Goal: Transaction & Acquisition: Subscribe to service/newsletter

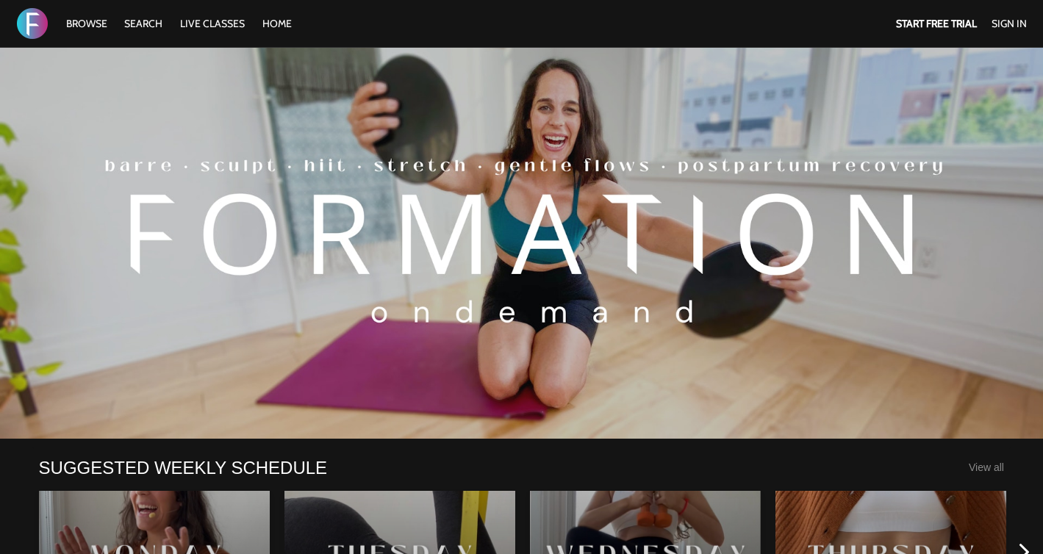
click at [932, 33] on div "Start Free Trial Sign In" at bounding box center [959, 23] width 157 height 47
click at [928, 21] on strong "Start Free Trial" at bounding box center [936, 23] width 81 height 13
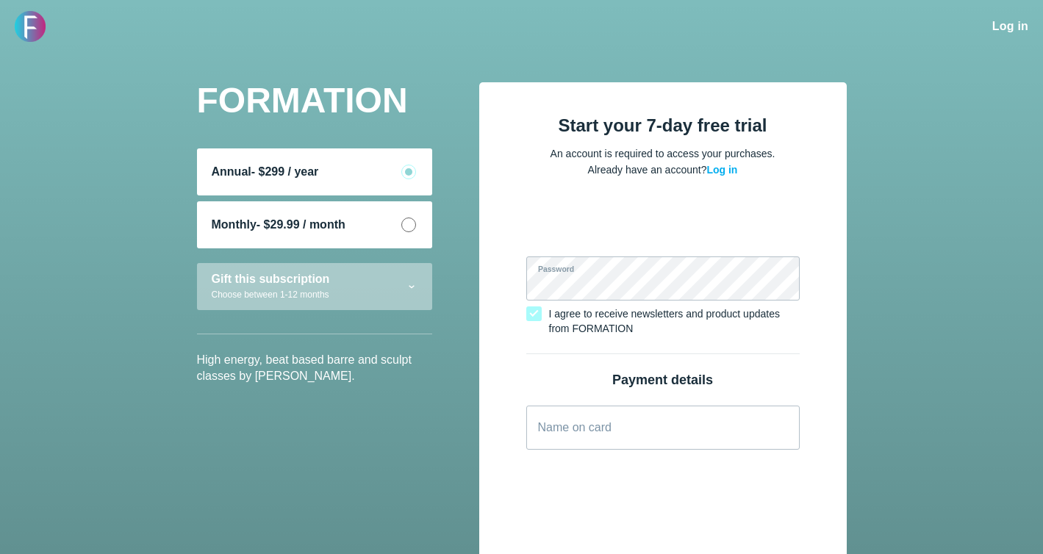
click at [287, 228] on span "- $29.99 / month" at bounding box center [301, 224] width 89 height 12
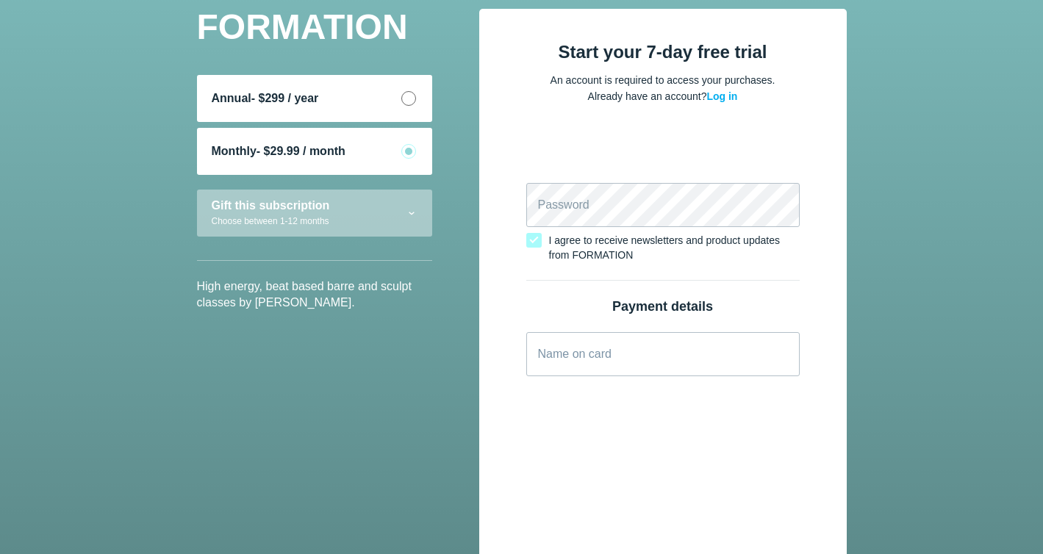
scroll to position [71, 0]
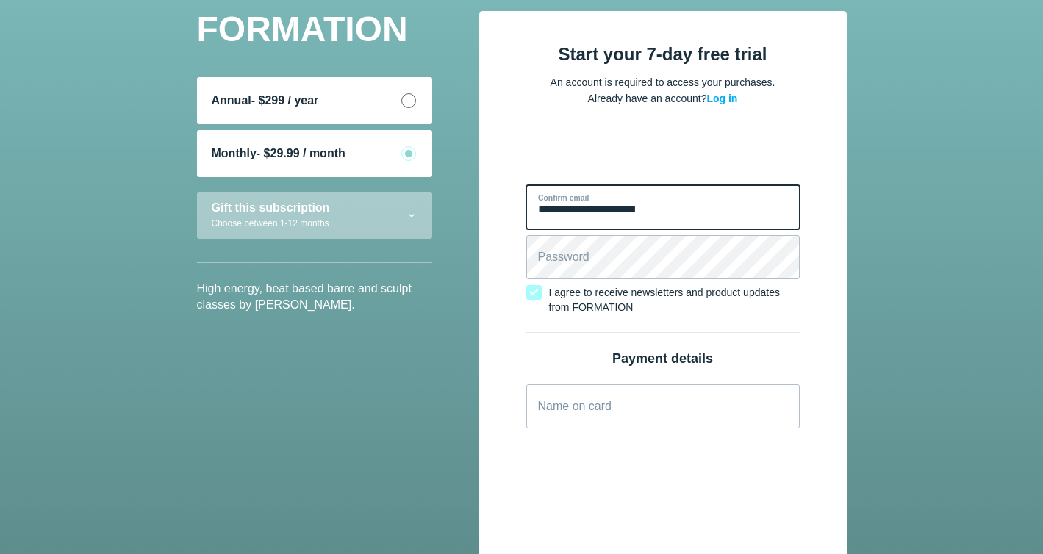
type email "**********"
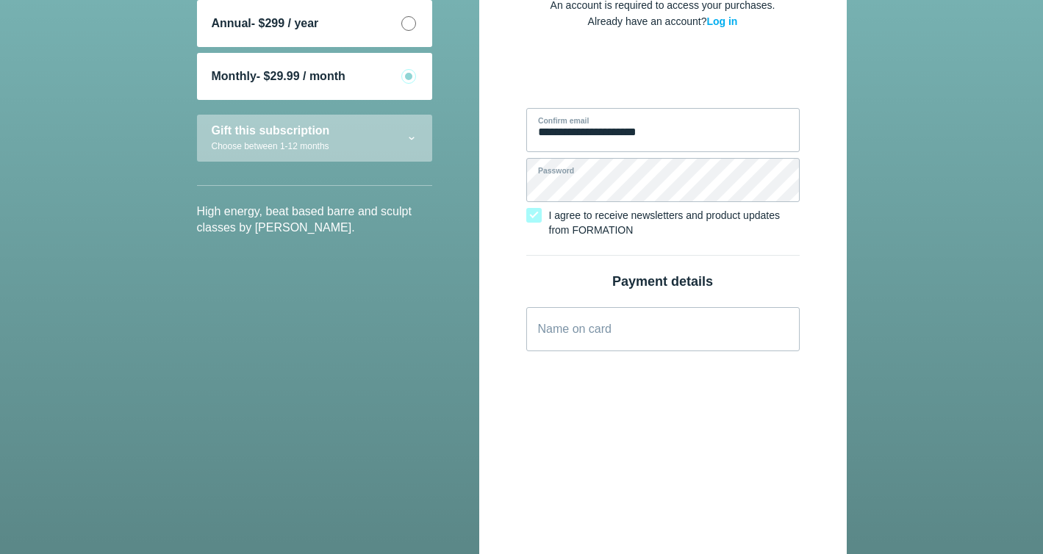
scroll to position [160, 0]
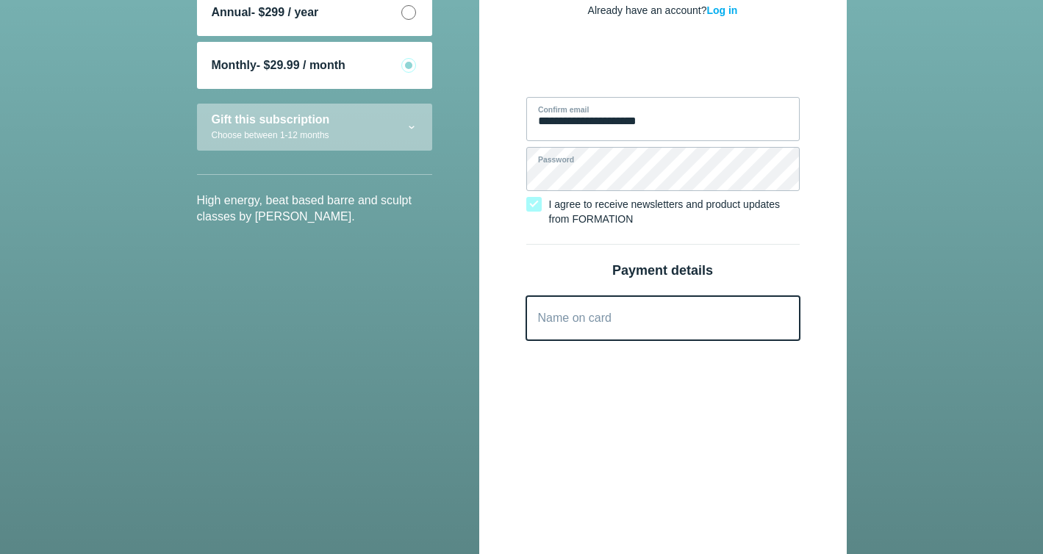
click at [613, 329] on card "Name on card" at bounding box center [662, 318] width 273 height 44
type card "**********"
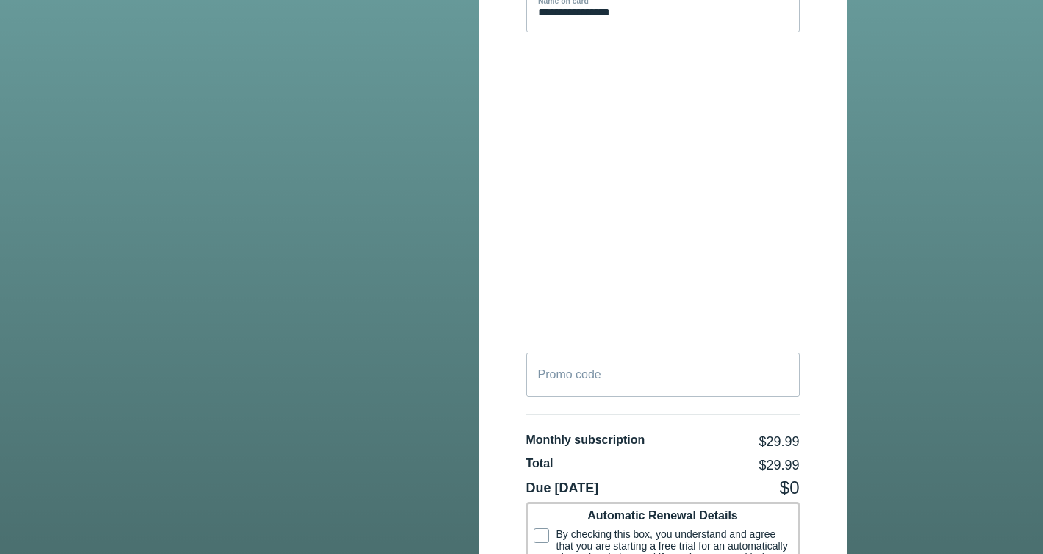
scroll to position [712, 0]
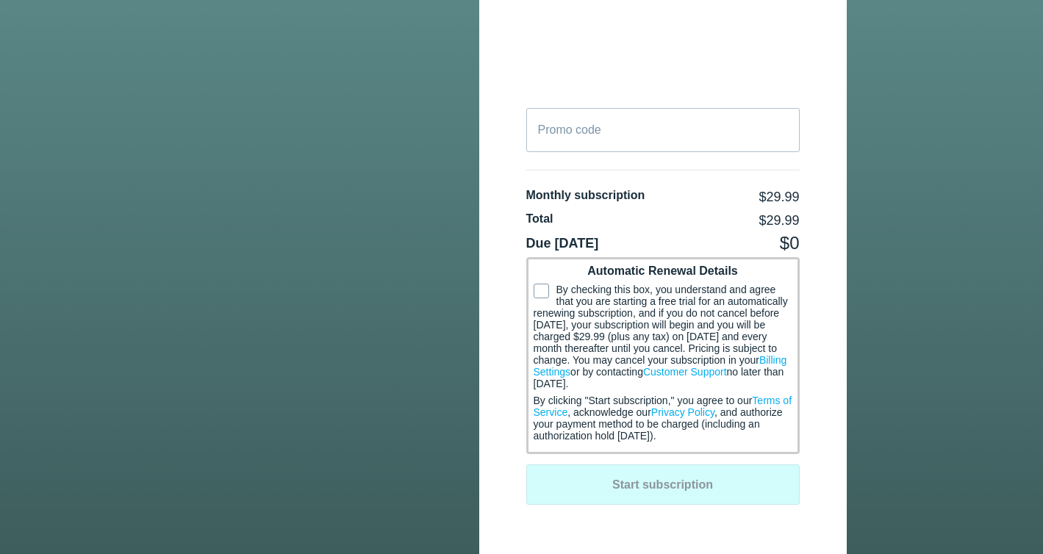
click at [541, 301] on span "By checking this box, you understand and agree that you are starting a free tri…" at bounding box center [663, 337] width 259 height 106
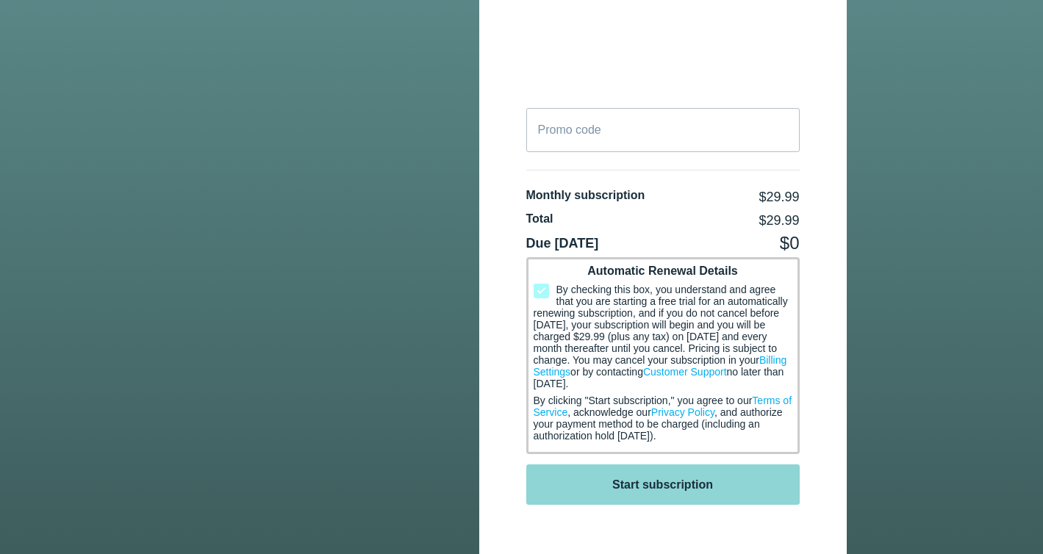
click at [672, 496] on button "Start subscription" at bounding box center [662, 485] width 273 height 40
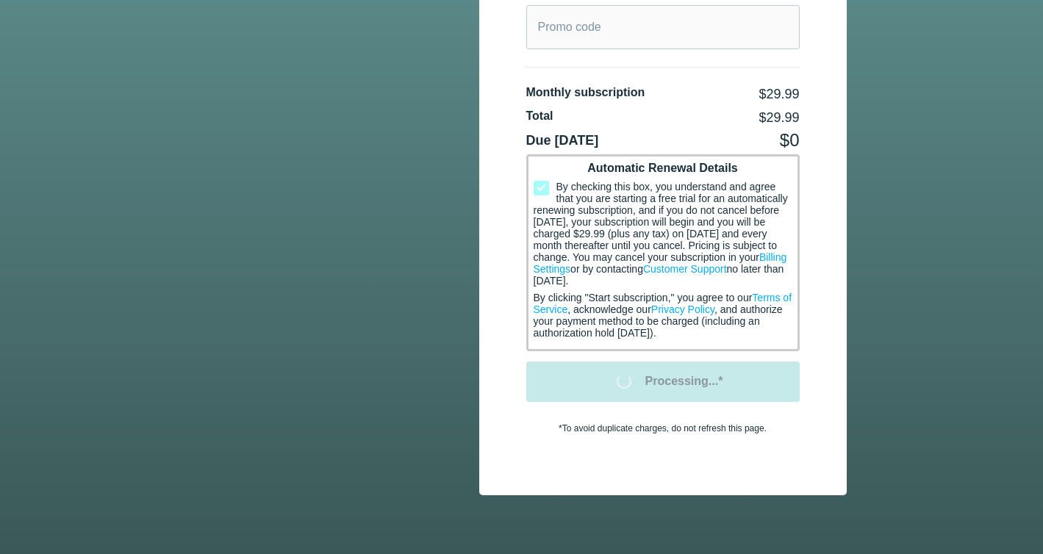
scroll to position [524, 0]
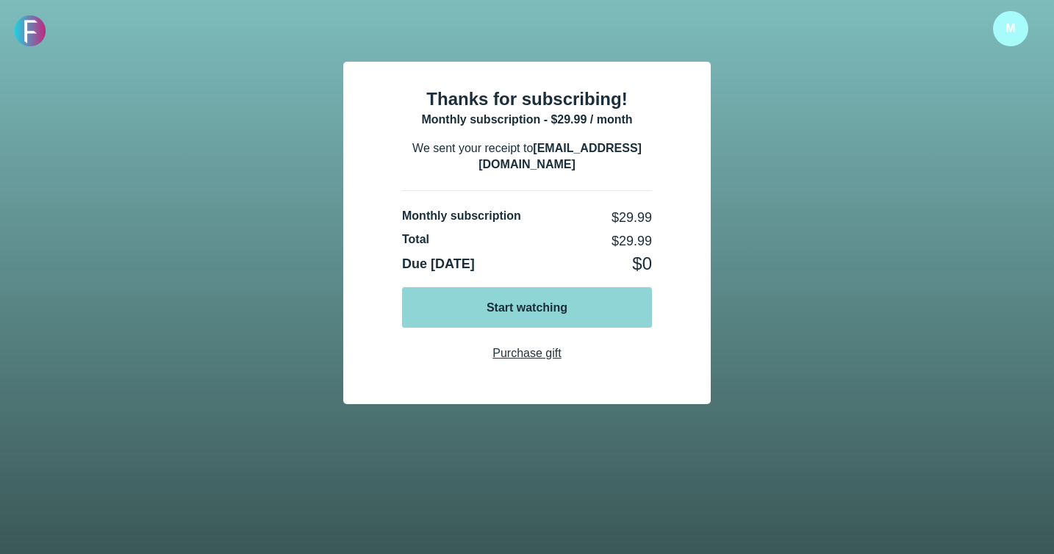
click at [506, 297] on button "Start watching" at bounding box center [527, 307] width 250 height 40
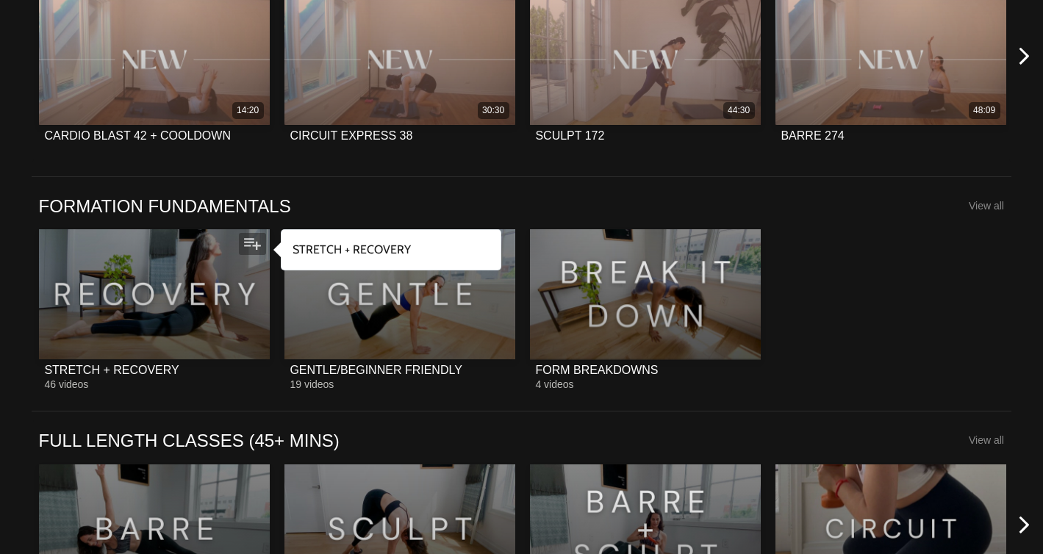
scroll to position [731, 0]
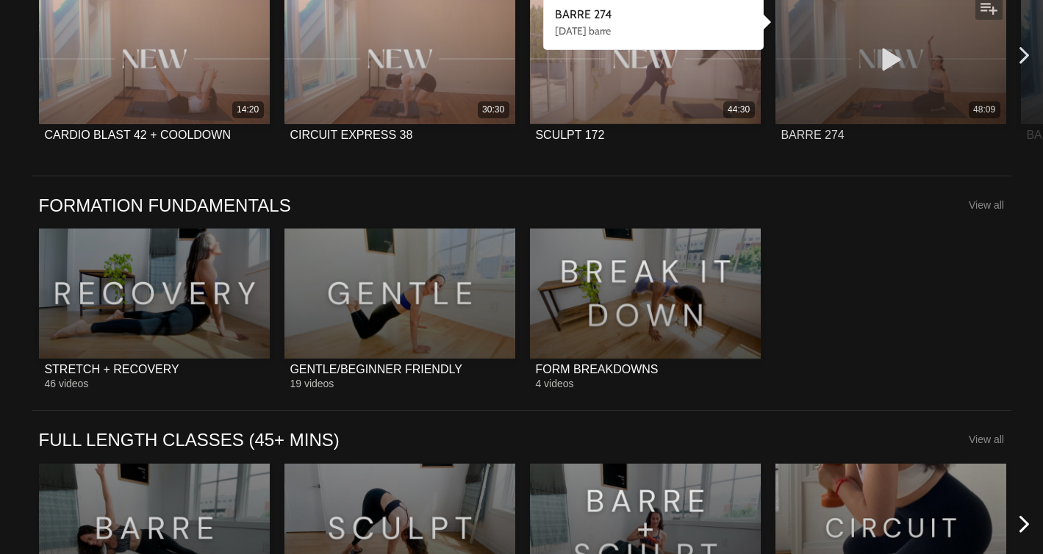
click at [903, 79] on div "48:09" at bounding box center [891, 59] width 231 height 130
